Goal: Task Accomplishment & Management: Use online tool/utility

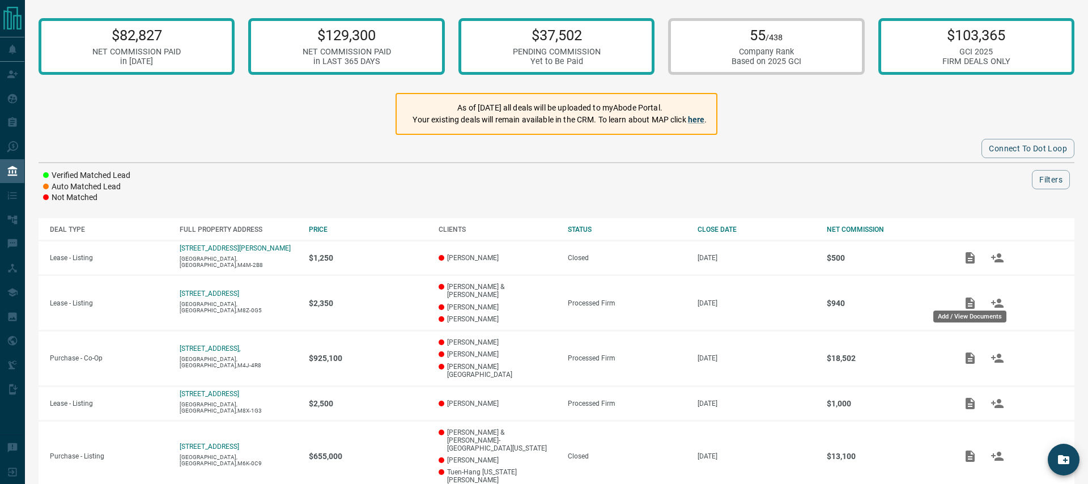
click at [972, 303] on div "Add / View Documents" at bounding box center [969, 313] width 75 height 21
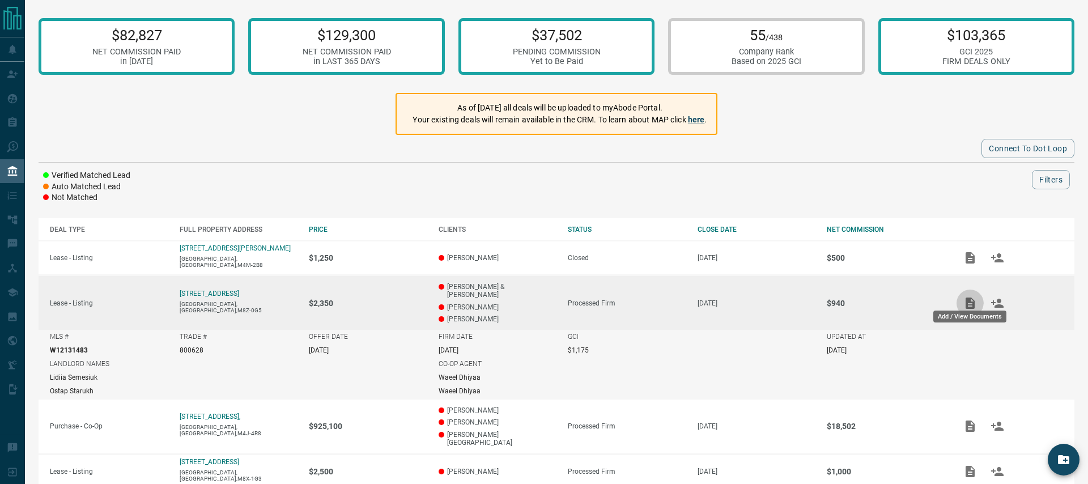
click at [972, 297] on icon "Add / View Documents" at bounding box center [970, 303] width 14 height 14
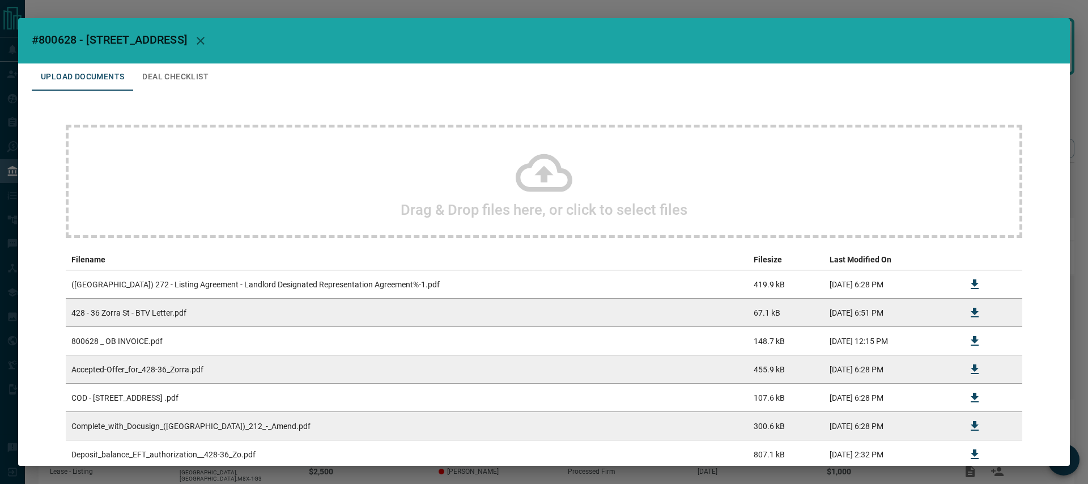
click at [545, 174] on icon at bounding box center [544, 173] width 57 height 38
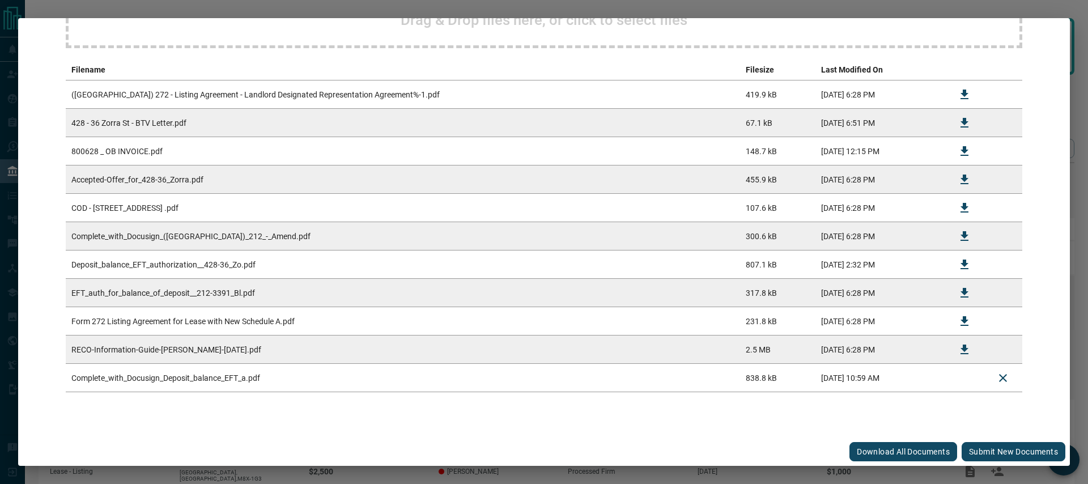
click at [991, 451] on button "Submit new documents" at bounding box center [1014, 451] width 104 height 19
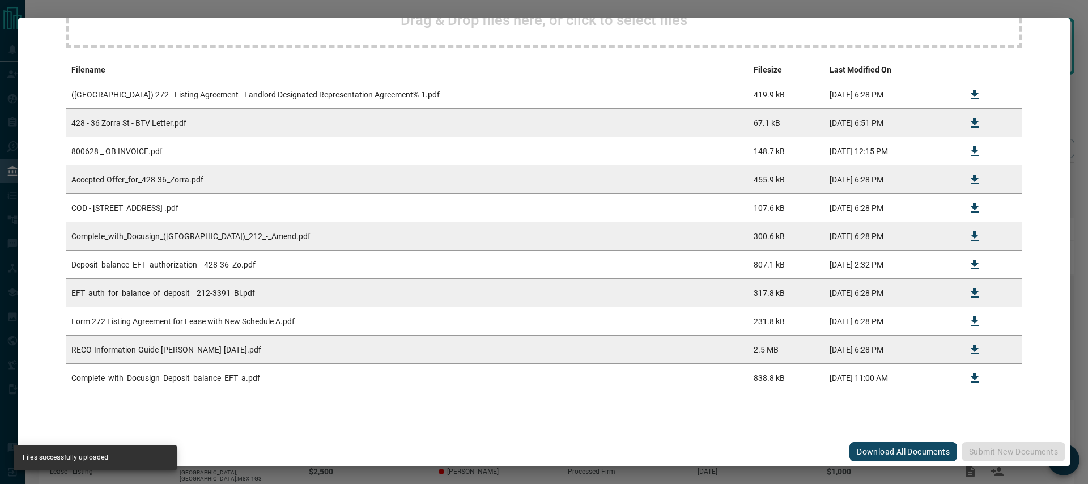
scroll to position [0, 0]
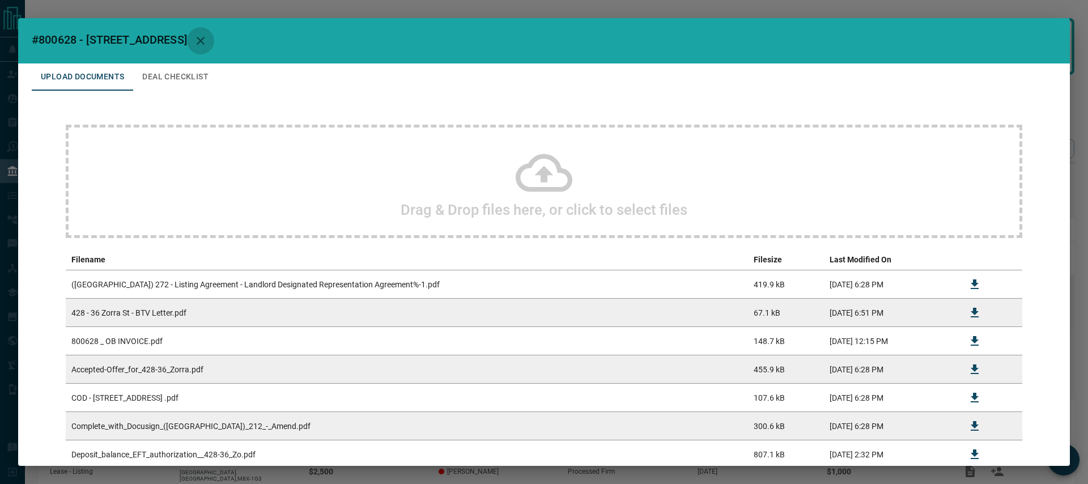
click at [203, 38] on icon "button" at bounding box center [201, 41] width 8 height 8
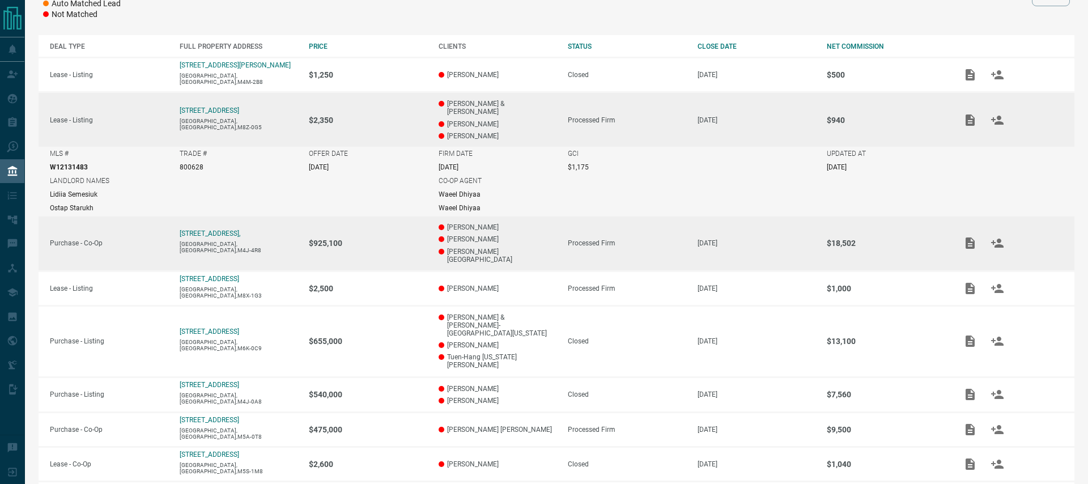
scroll to position [186, 0]
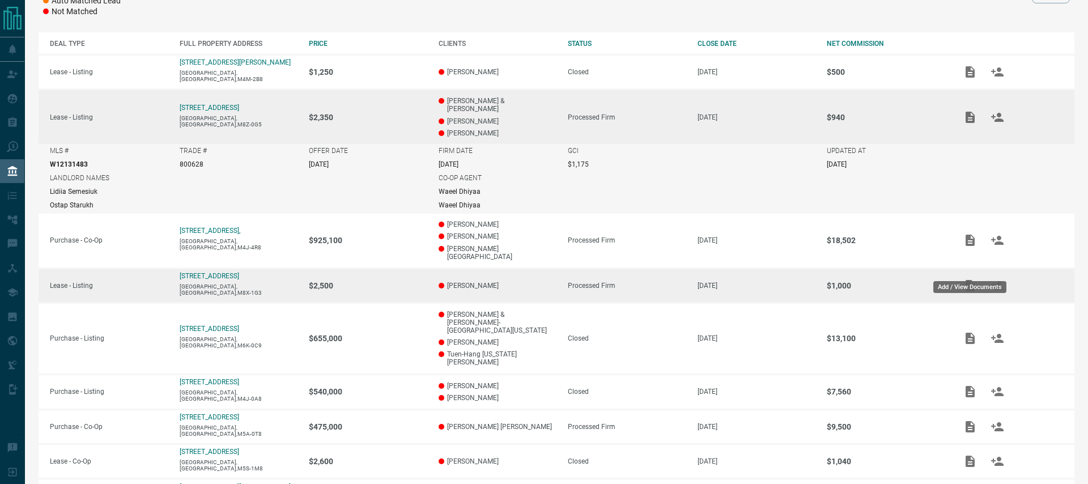
click at [971, 280] on icon "Add / View Documents" at bounding box center [970, 285] width 9 height 11
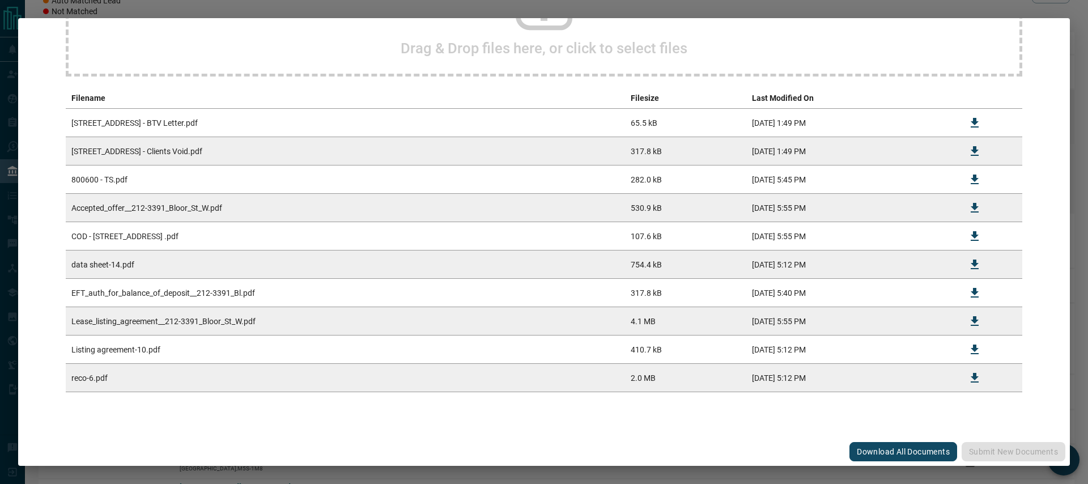
scroll to position [0, 0]
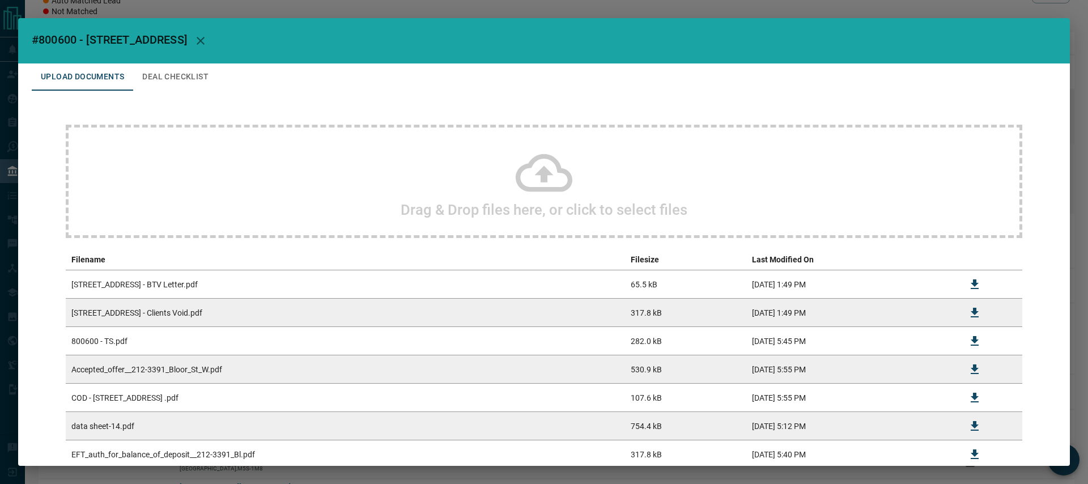
click at [542, 170] on icon at bounding box center [544, 173] width 57 height 38
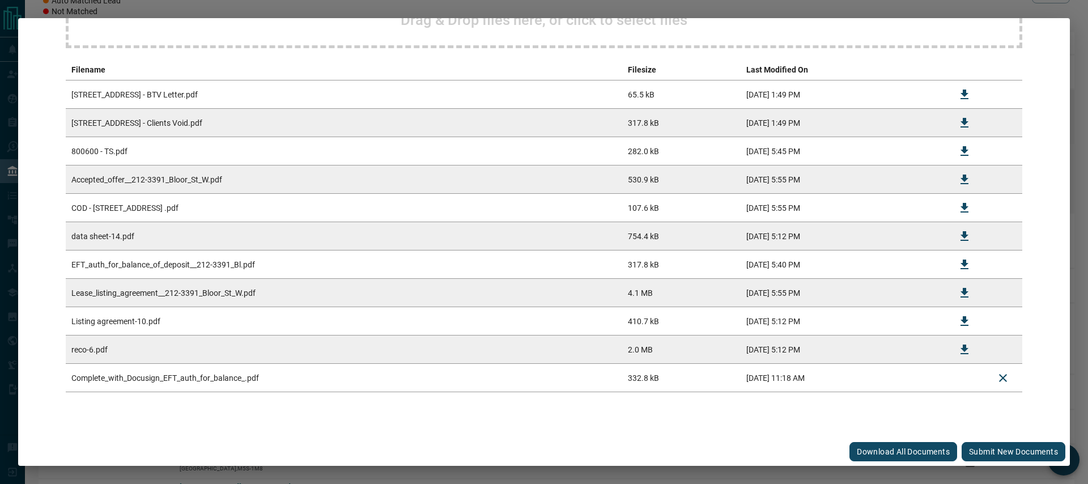
click at [1030, 448] on button "Submit new documents" at bounding box center [1014, 451] width 104 height 19
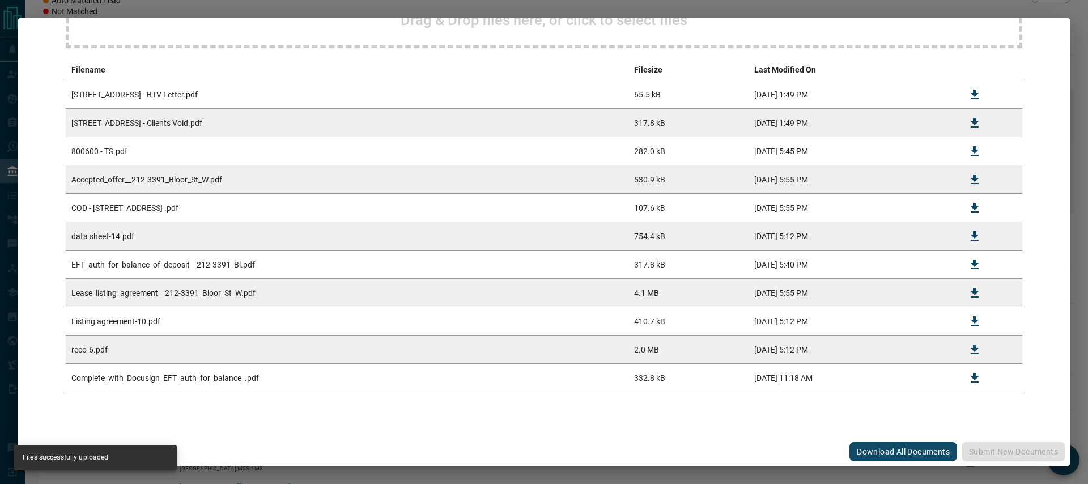
scroll to position [0, 0]
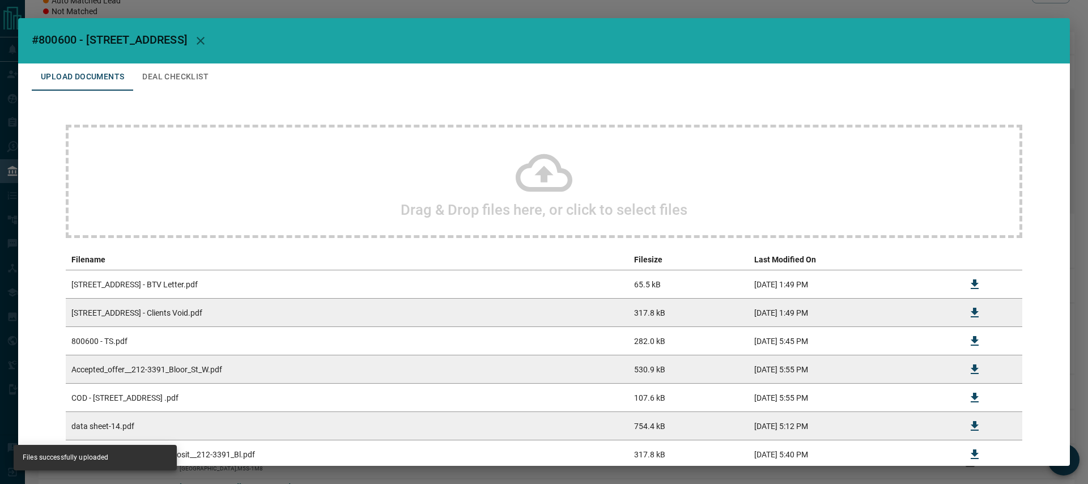
click at [207, 41] on icon "button" at bounding box center [201, 41] width 14 height 14
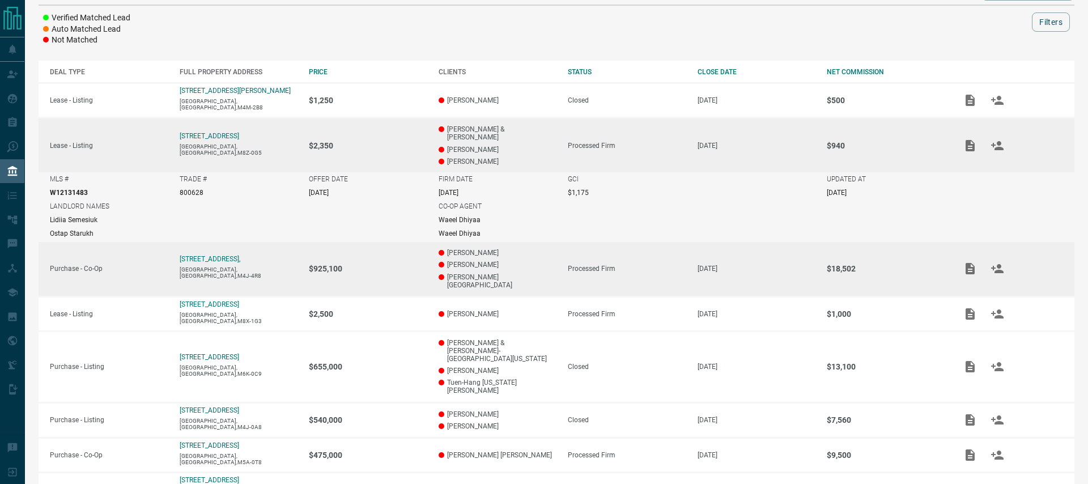
scroll to position [141, 0]
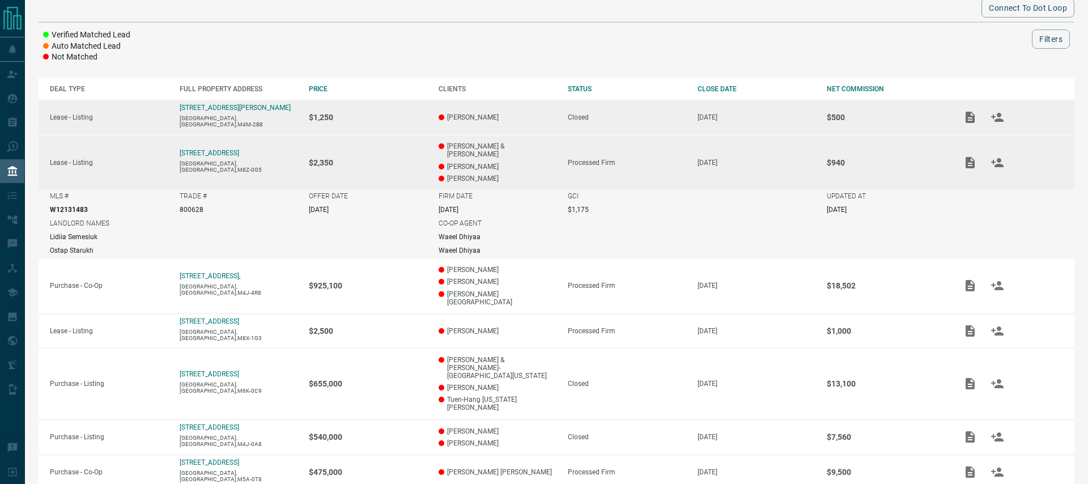
click at [369, 112] on td "$1,250" at bounding box center [363, 117] width 130 height 35
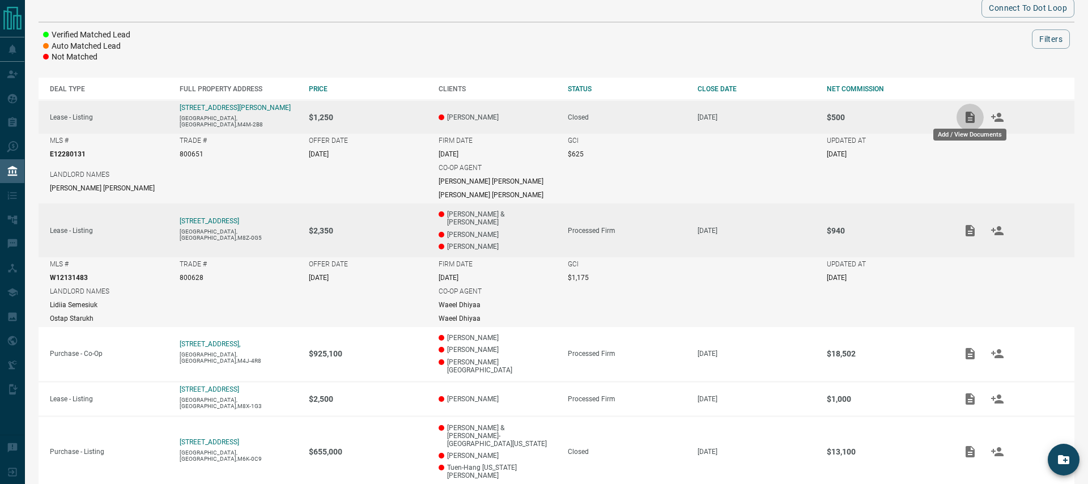
click at [972, 115] on icon "Add / View Documents" at bounding box center [970, 118] width 14 height 14
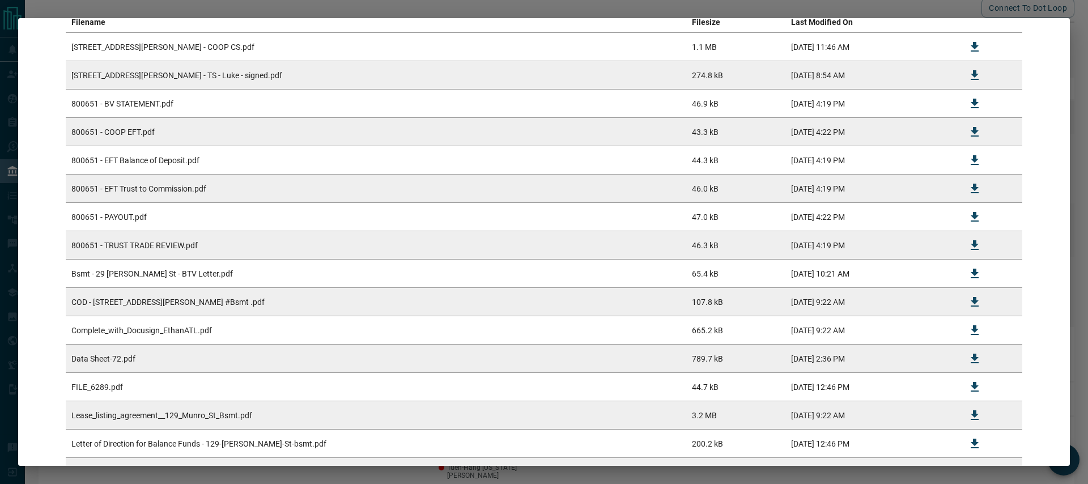
scroll to position [0, 0]
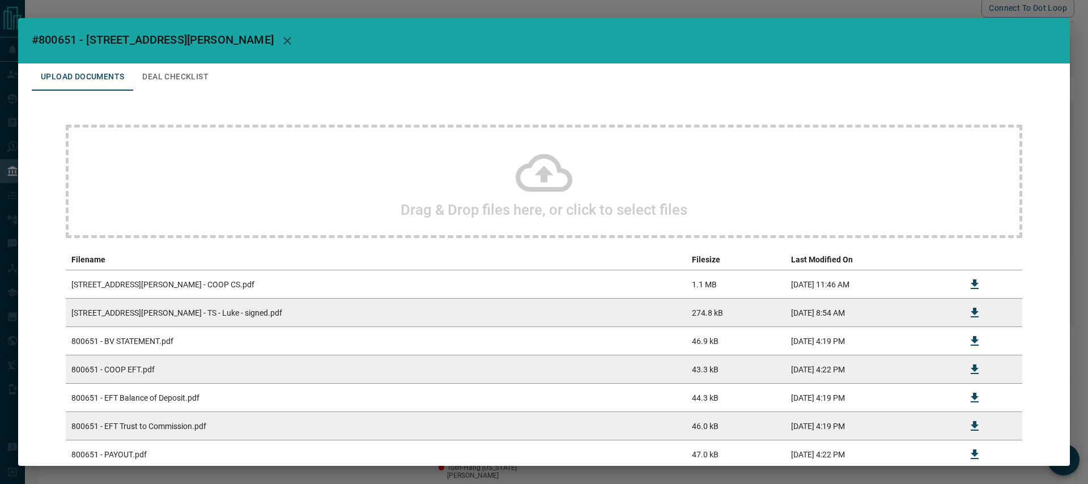
drag, startPoint x: 219, startPoint y: 41, endPoint x: 231, endPoint y: 46, distance: 12.4
click at [283, 41] on icon "button" at bounding box center [287, 41] width 8 height 8
